Goal: Transaction & Acquisition: Book appointment/travel/reservation

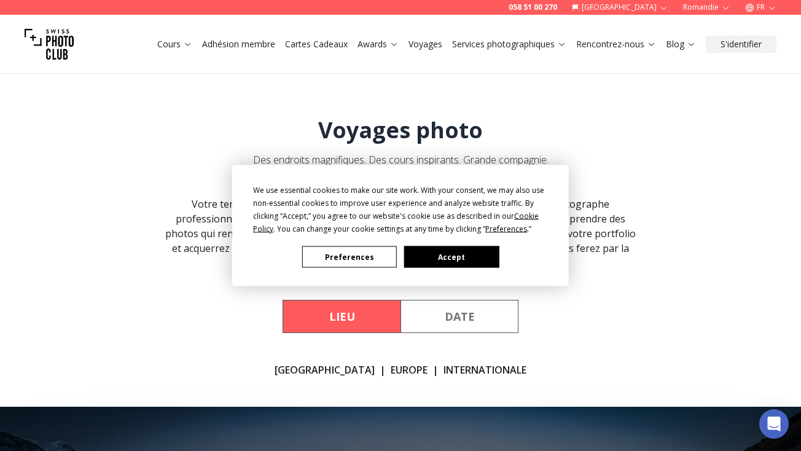
click at [332, 256] on button "Preferences" at bounding box center [349, 256] width 95 height 21
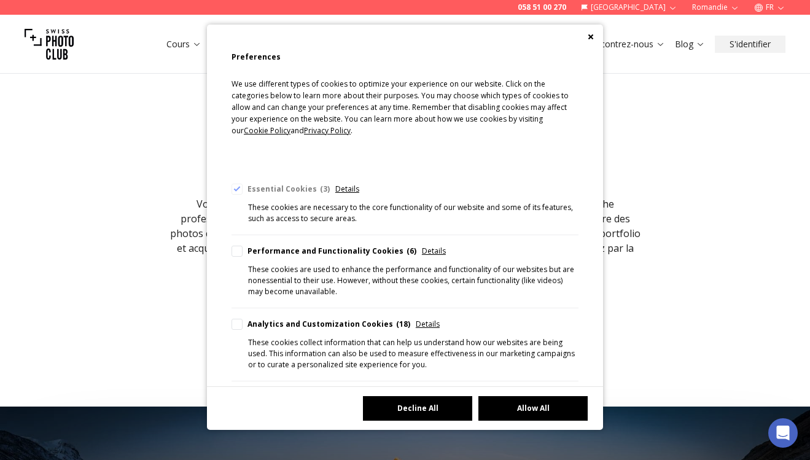
click at [396, 410] on button "Decline All" at bounding box center [417, 408] width 109 height 25
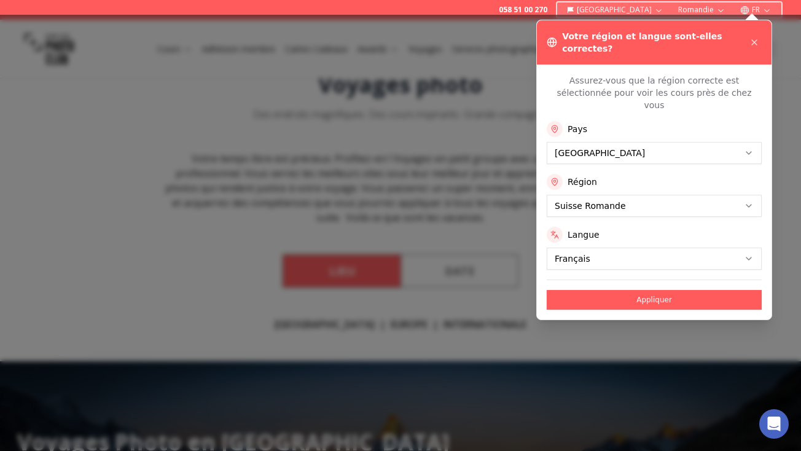
scroll to position [35, 0]
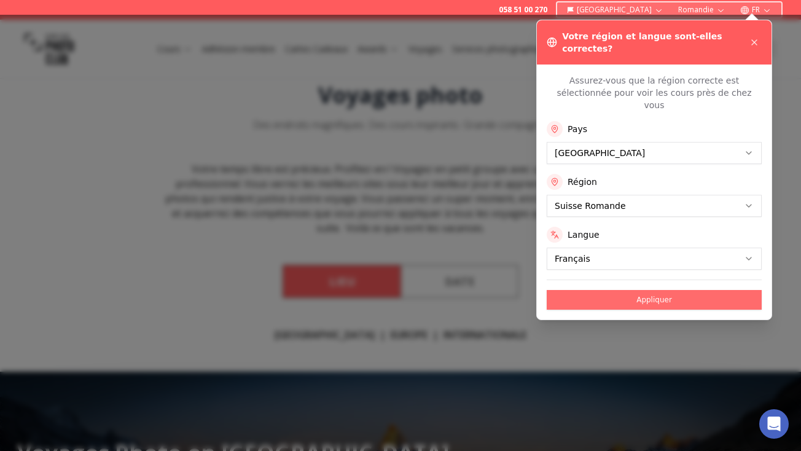
click at [664, 290] on button "Appliquer" at bounding box center [654, 300] width 215 height 20
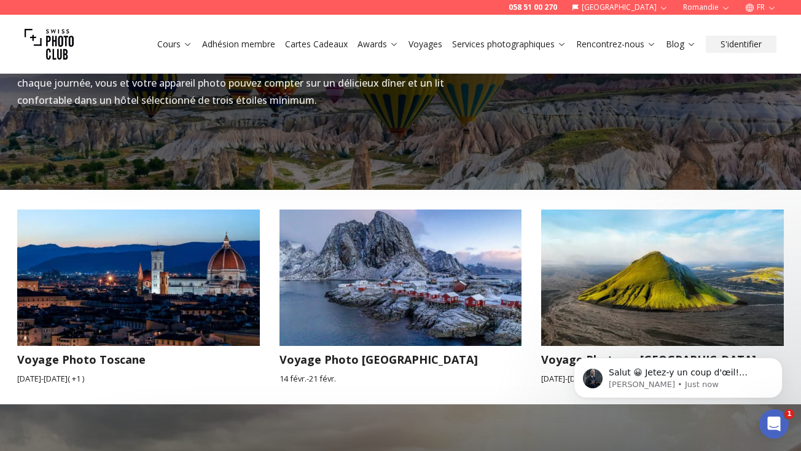
scroll to position [0, 0]
click at [100, 272] on img at bounding box center [138, 278] width 267 height 150
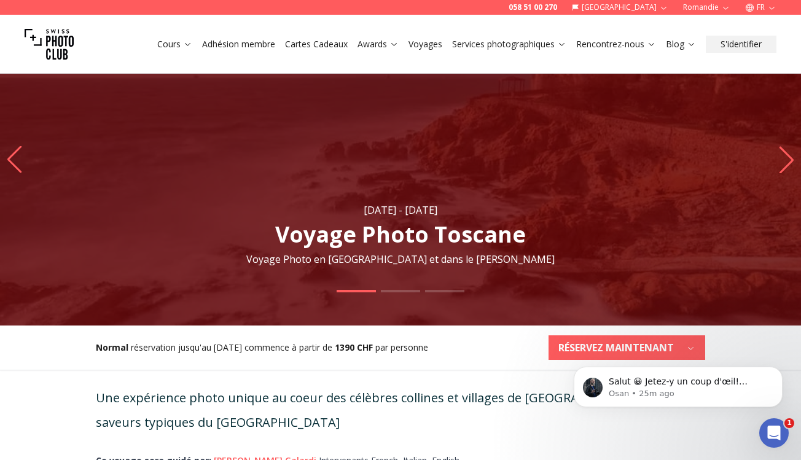
scroll to position [71, 0]
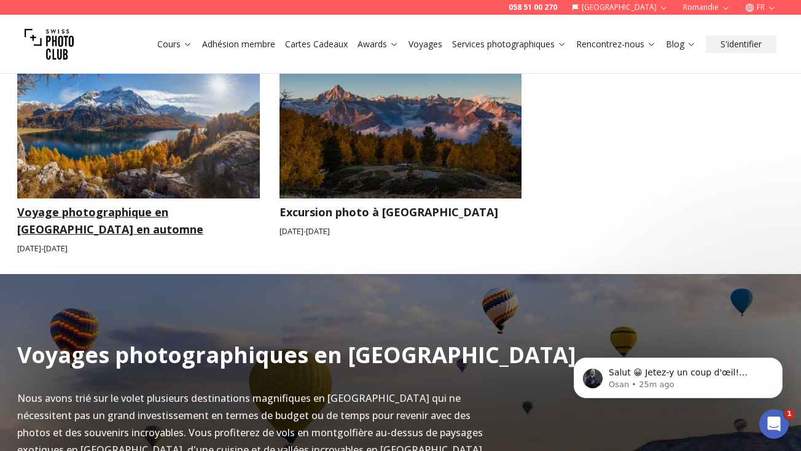
scroll to position [635, 0]
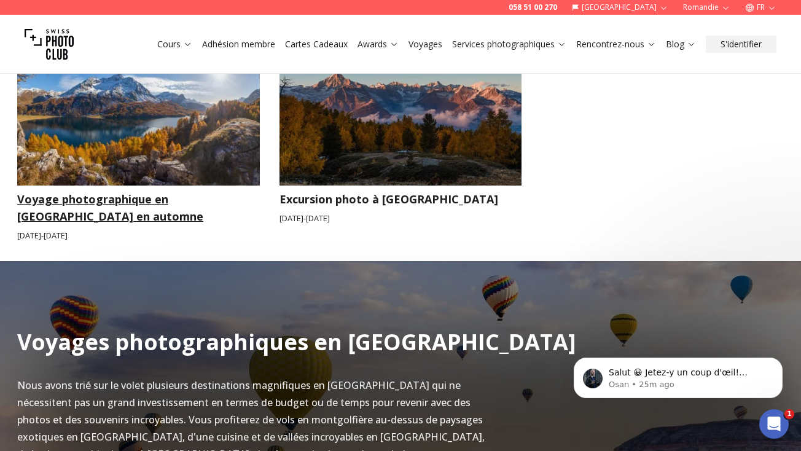
click at [168, 197] on h3 "Voyage photographique en [GEOGRAPHIC_DATA] en automne" at bounding box center [138, 207] width 243 height 34
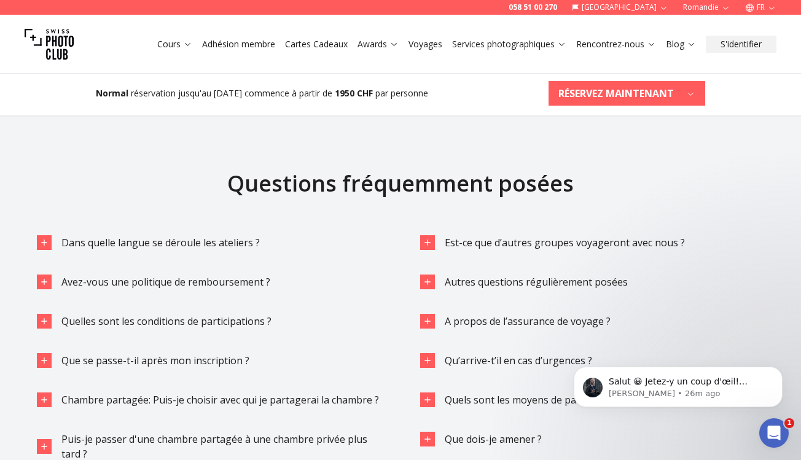
scroll to position [2764, 0]
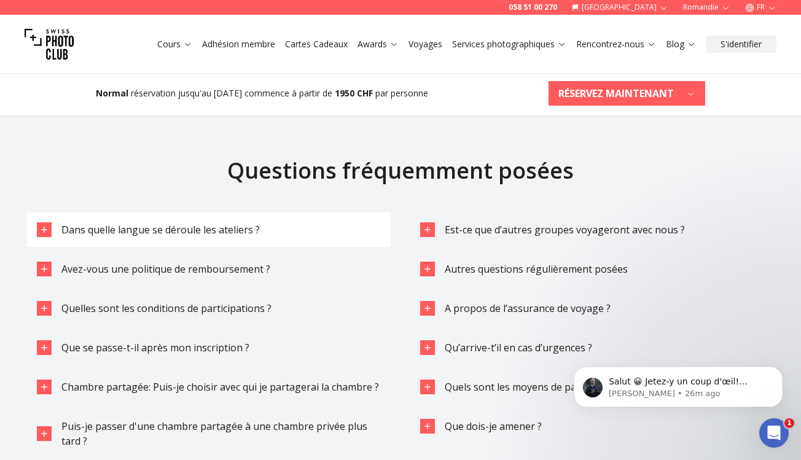
click at [45, 227] on icon "button" at bounding box center [44, 230] width 10 height 10
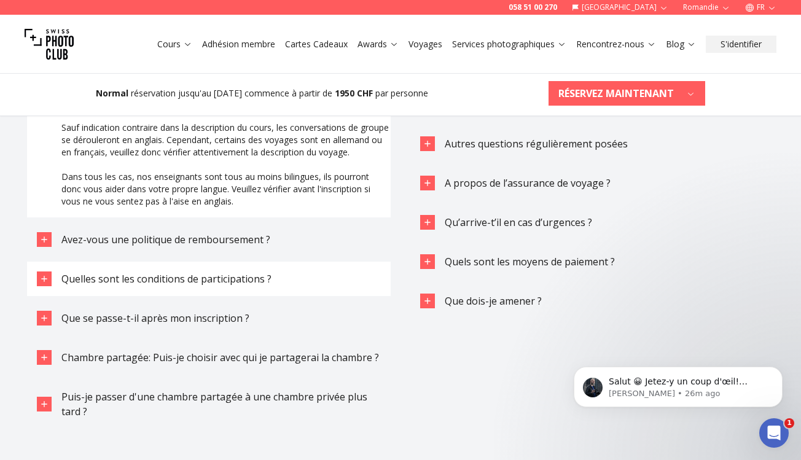
scroll to position [2894, 0]
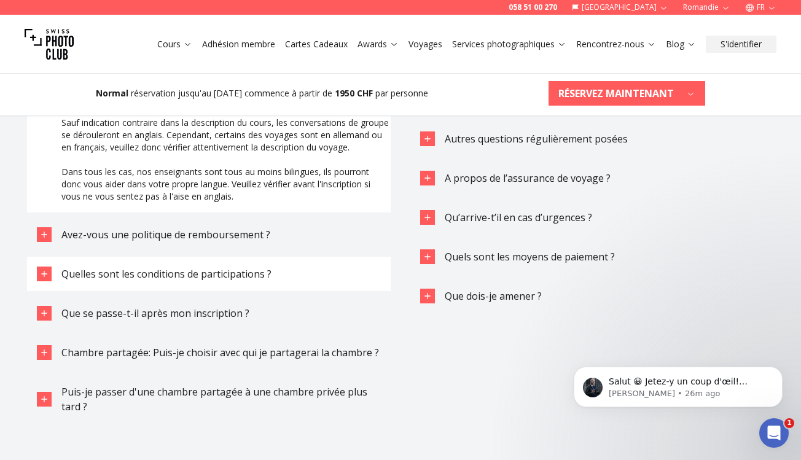
click at [43, 279] on icon "button" at bounding box center [44, 274] width 10 height 10
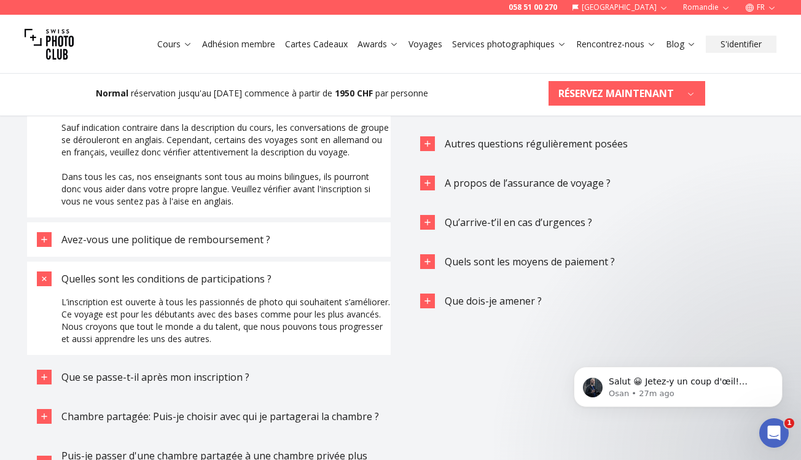
scroll to position [2891, 0]
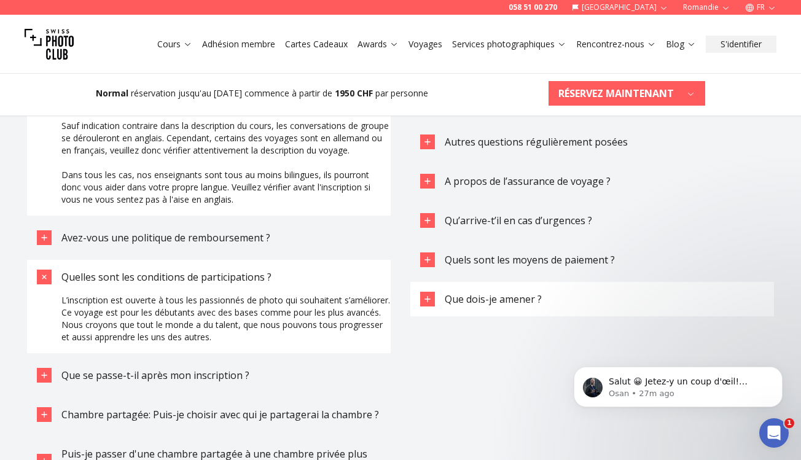
click at [427, 294] on div "button" at bounding box center [427, 299] width 15 height 15
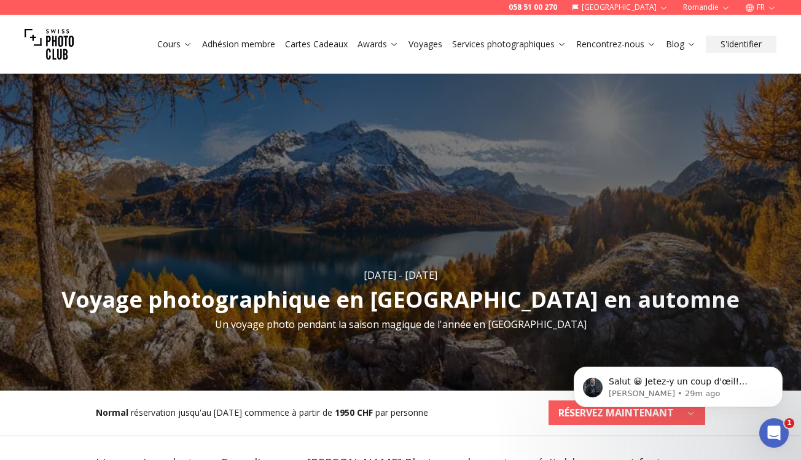
scroll to position [0, 0]
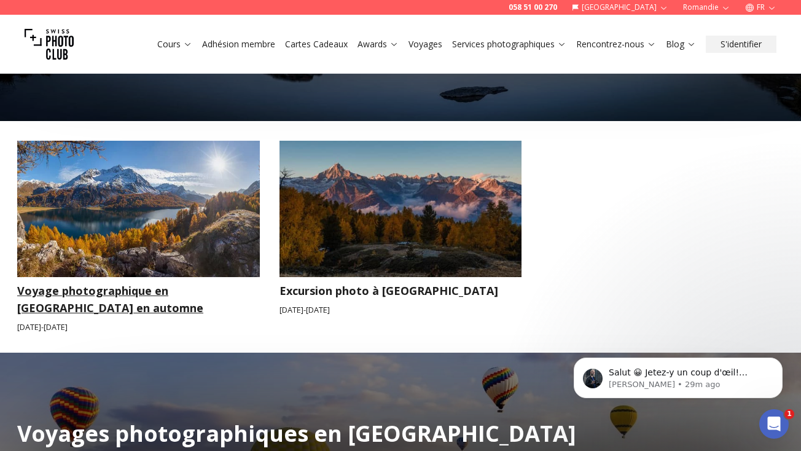
scroll to position [541, 0]
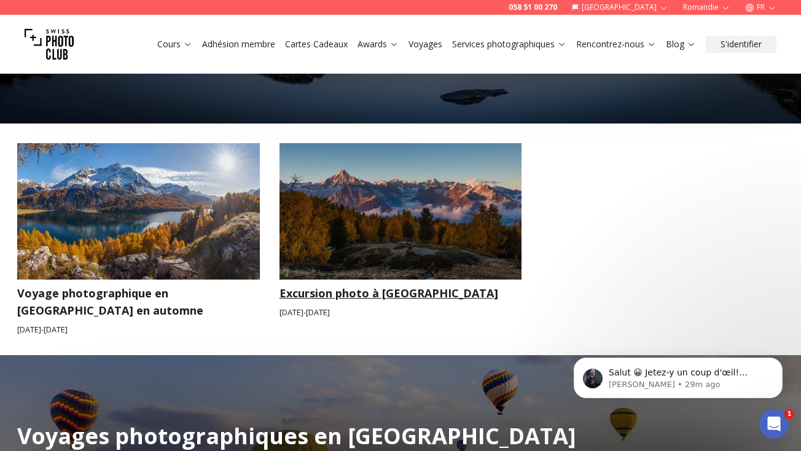
click at [388, 237] on img at bounding box center [400, 211] width 243 height 136
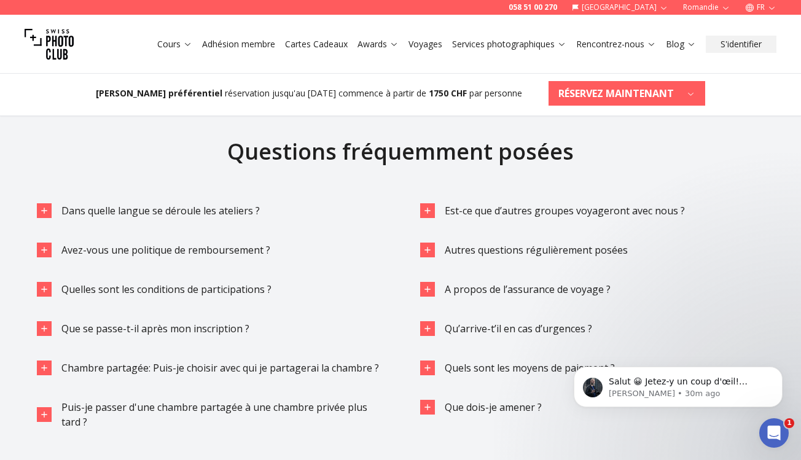
scroll to position [2782, 0]
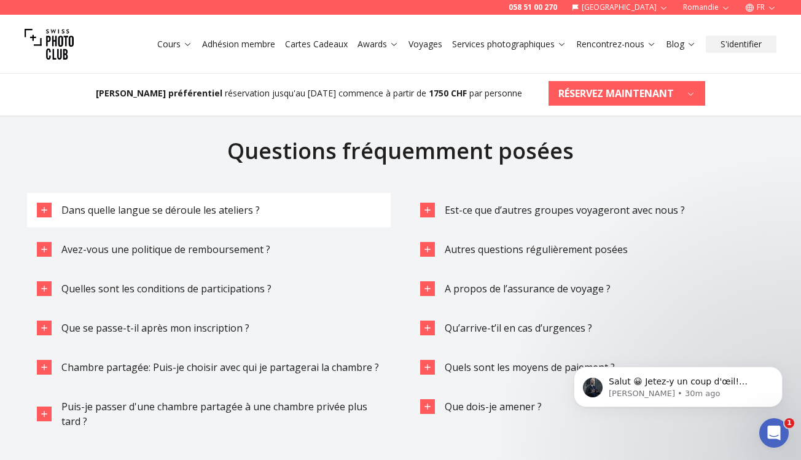
click at [248, 203] on span "Dans quelle langue se déroule les ateliers ?" at bounding box center [160, 210] width 198 height 14
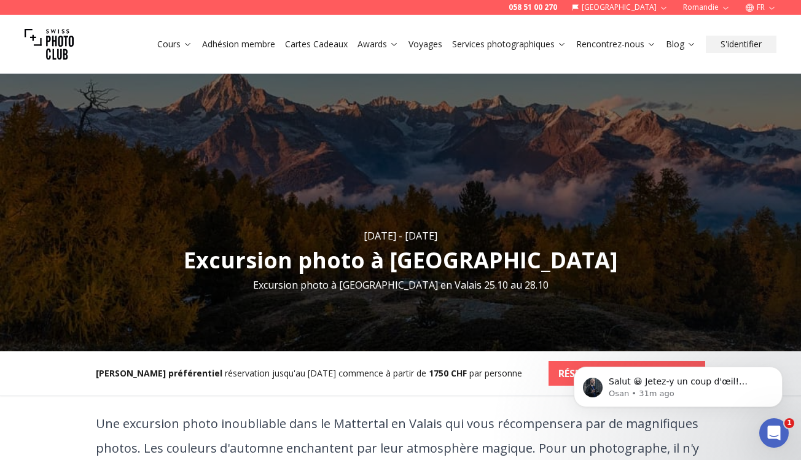
scroll to position [41, 0]
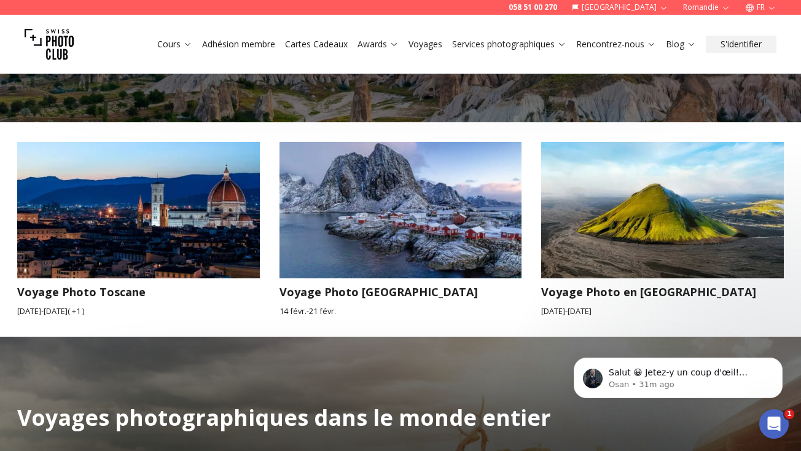
scroll to position [1139, 0]
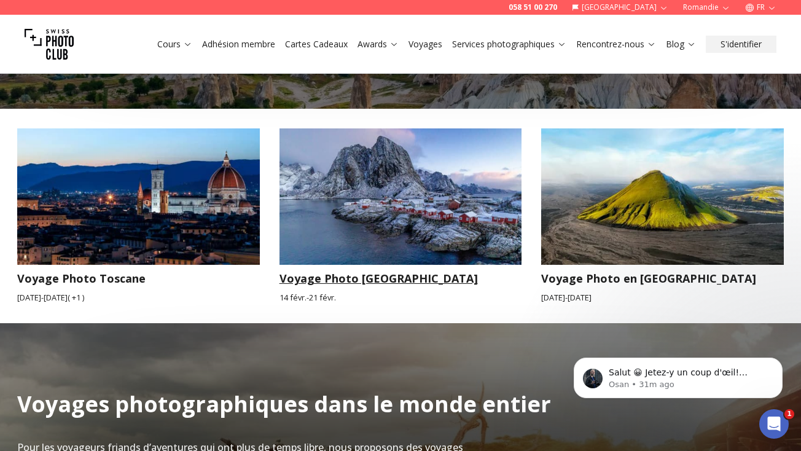
click at [348, 208] on img at bounding box center [400, 196] width 243 height 136
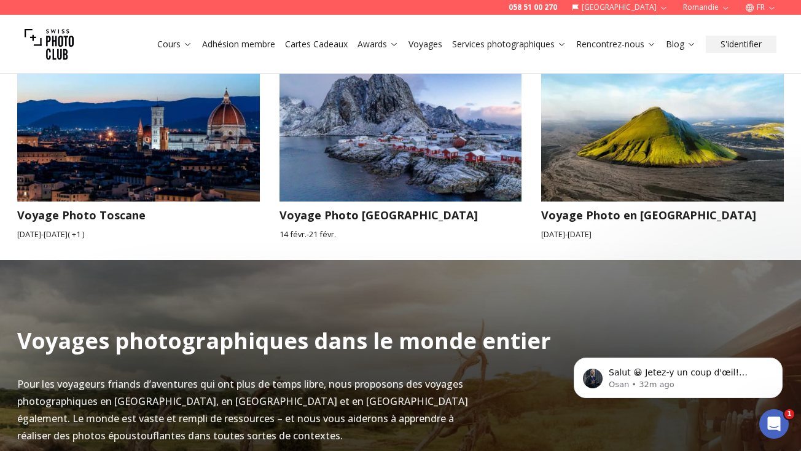
scroll to position [1200, 0]
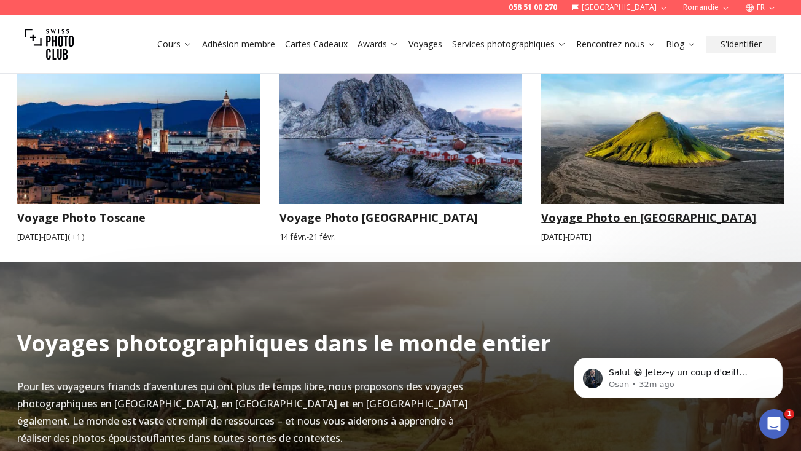
click at [668, 121] on img at bounding box center [662, 136] width 243 height 136
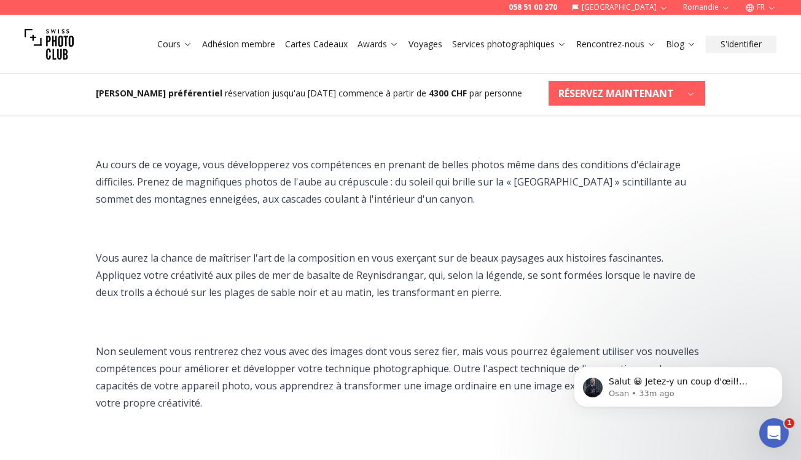
scroll to position [776, 0]
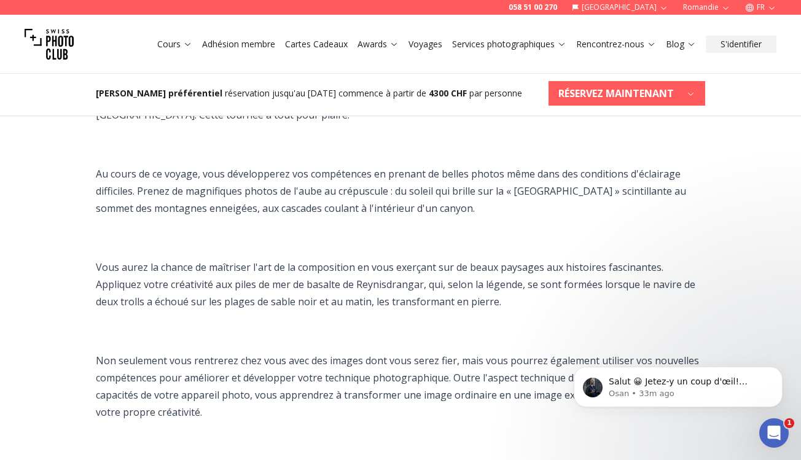
click at [633, 95] on b "RÉSERVEZ MAINTENANT" at bounding box center [615, 93] width 115 height 15
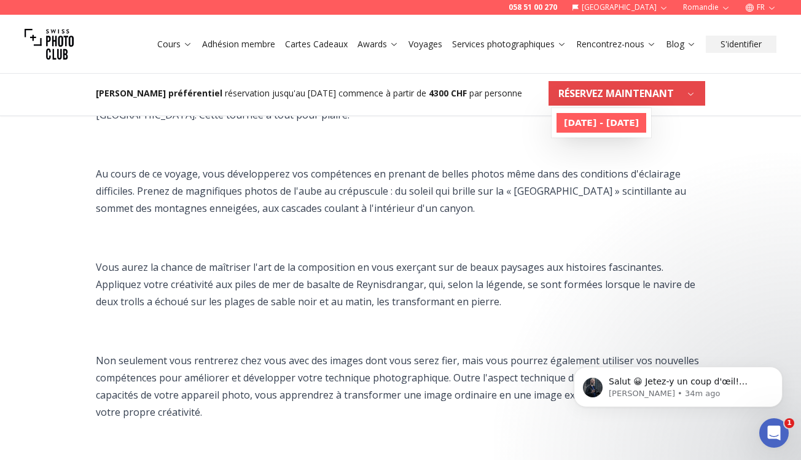
click at [625, 121] on b "[DATE] - [DATE]" at bounding box center [601, 123] width 75 height 12
